Goal: Check status: Check status

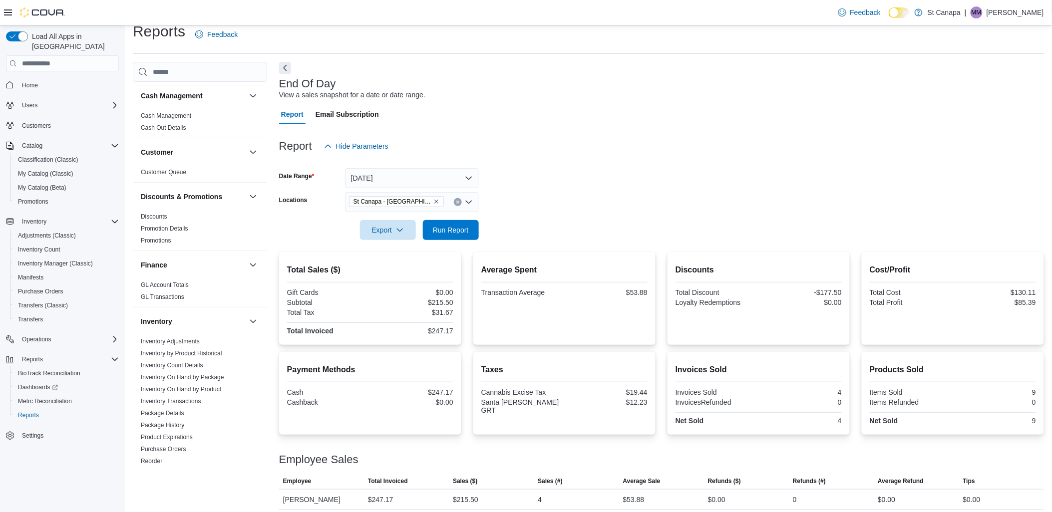
scroll to position [17, 0]
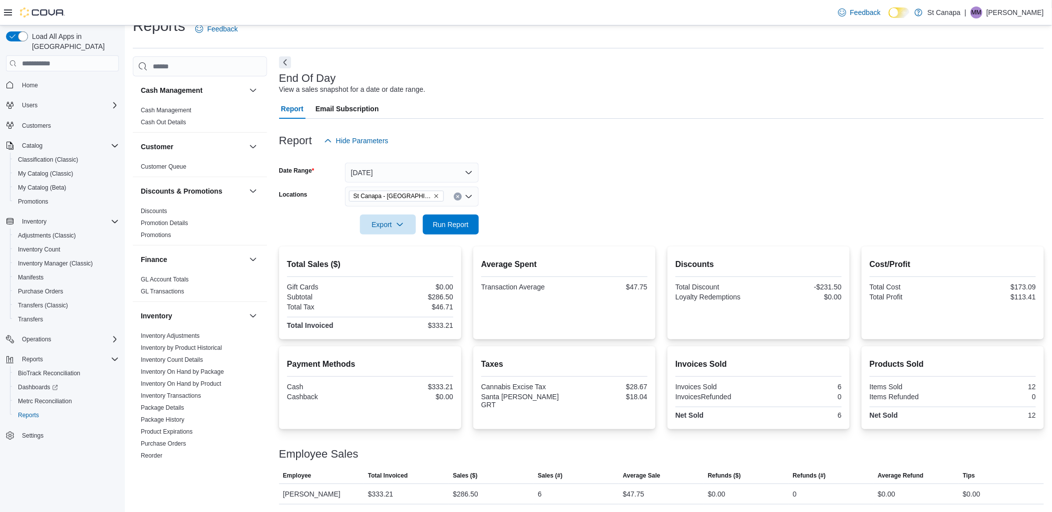
click at [562, 189] on form "Date Range [DATE] Locations [GEOGRAPHIC_DATA] - [GEOGRAPHIC_DATA][PERSON_NAME] …" at bounding box center [661, 193] width 765 height 84
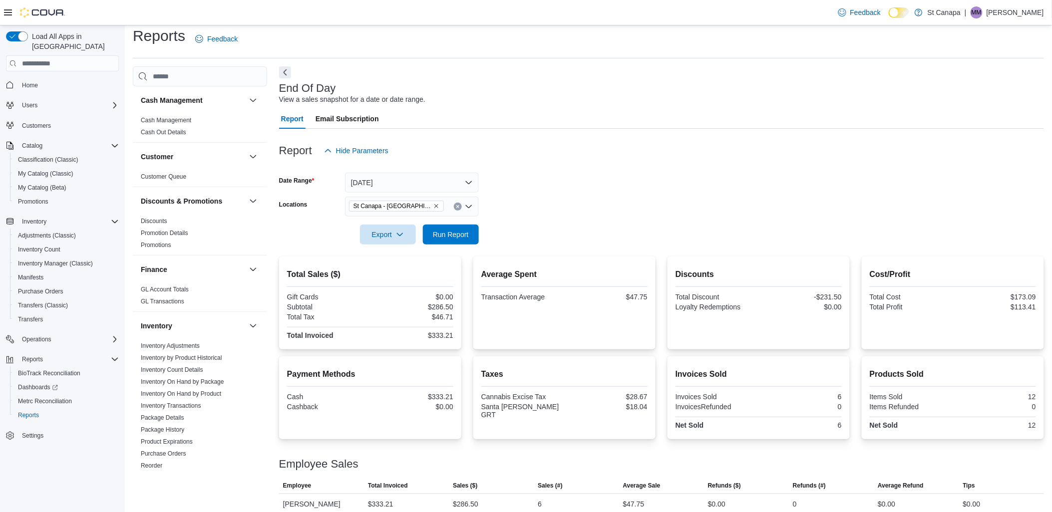
scroll to position [0, 0]
